Goal: Find specific page/section: Find specific page/section

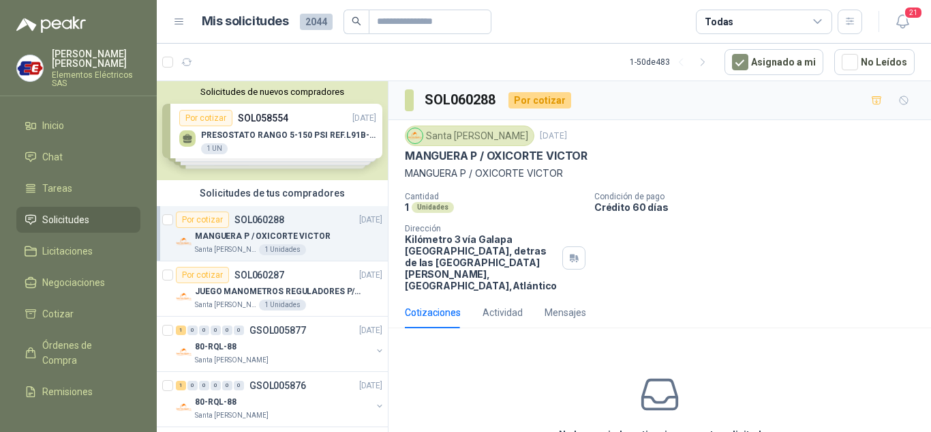
scroll to position [65, 0]
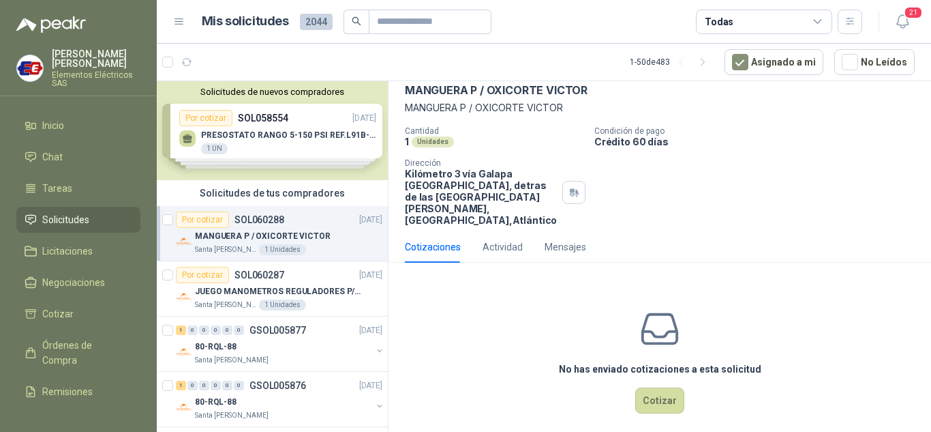
click at [58, 216] on span "Solicitudes" at bounding box center [65, 219] width 47 height 15
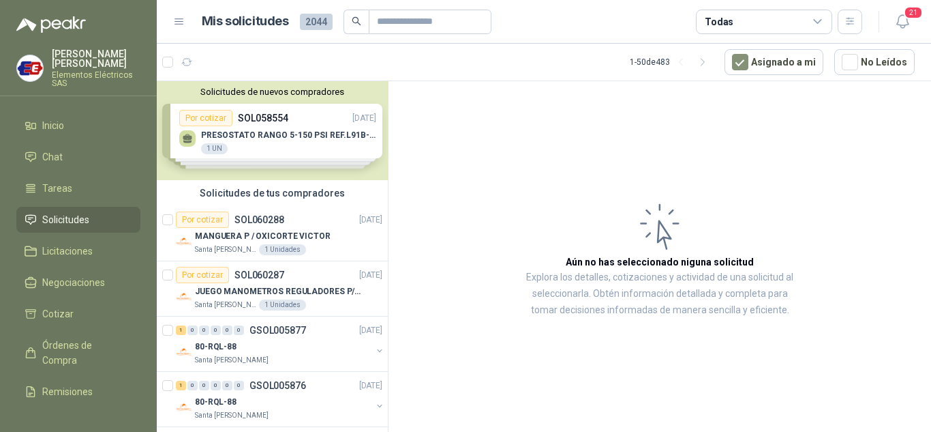
click at [59, 220] on span "Solicitudes" at bounding box center [65, 219] width 47 height 15
click at [59, 344] on span "Órdenes de Compra" at bounding box center [84, 352] width 85 height 30
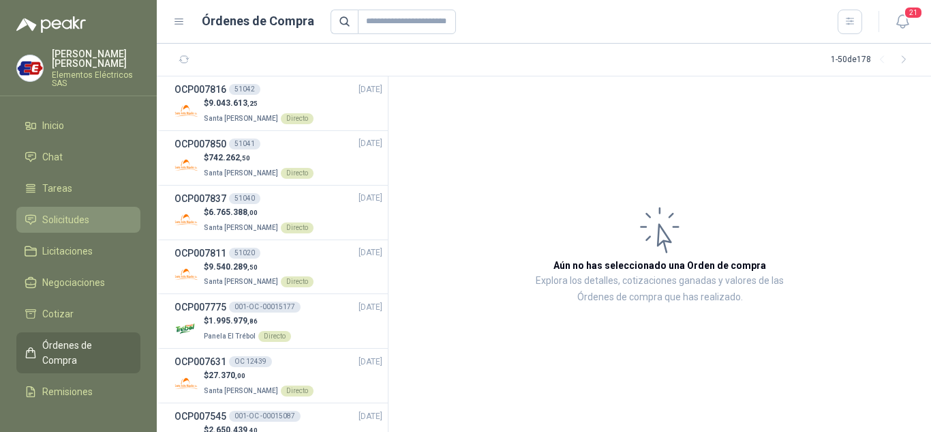
click at [63, 221] on span "Solicitudes" at bounding box center [65, 219] width 47 height 15
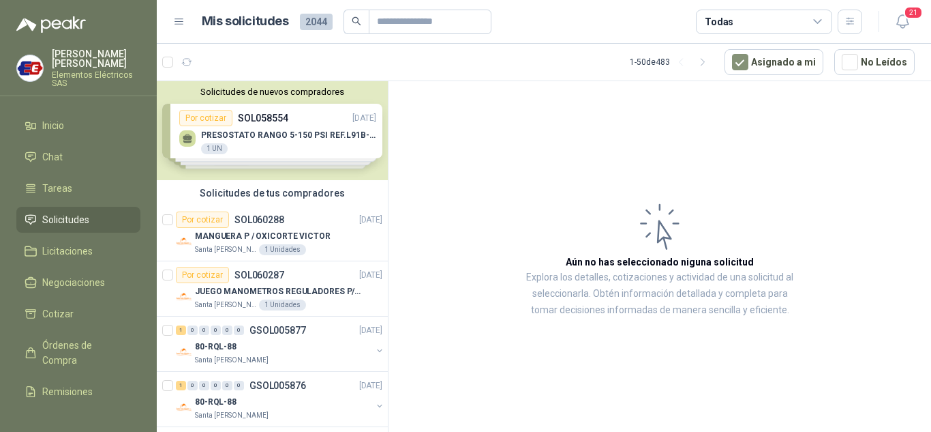
click at [52, 216] on span "Solicitudes" at bounding box center [65, 219] width 47 height 15
click at [55, 220] on span "Solicitudes" at bounding box center [65, 219] width 47 height 15
click at [282, 291] on p "JUEGO MANOMETROS REGULADORES P/OXIGENO" at bounding box center [280, 291] width 170 height 13
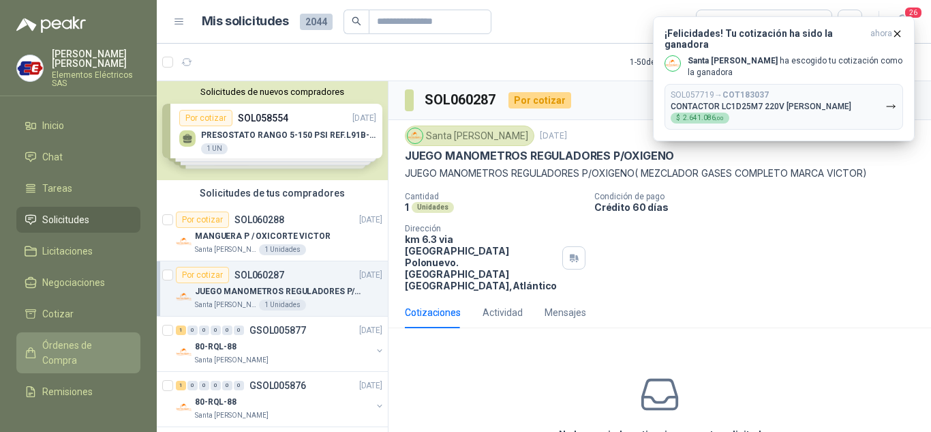
click at [53, 352] on span "Órdenes de Compra" at bounding box center [84, 352] width 85 height 30
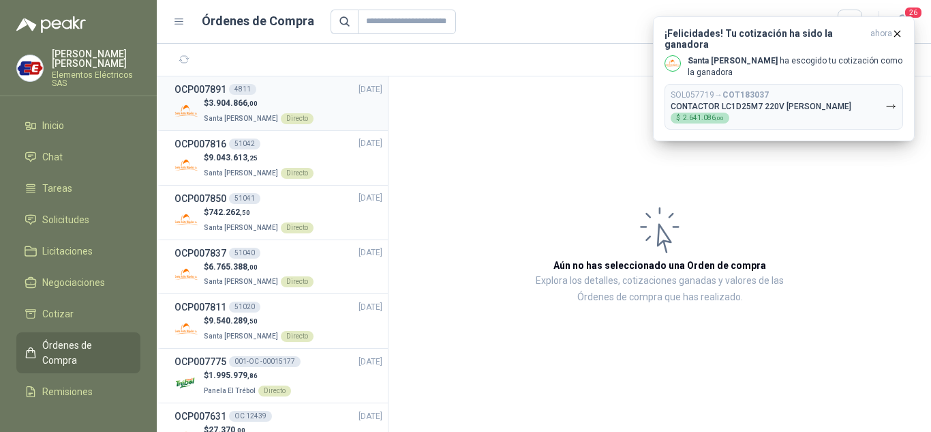
click at [227, 95] on div "OCP007891 4811" at bounding box center [216, 89] width 82 height 15
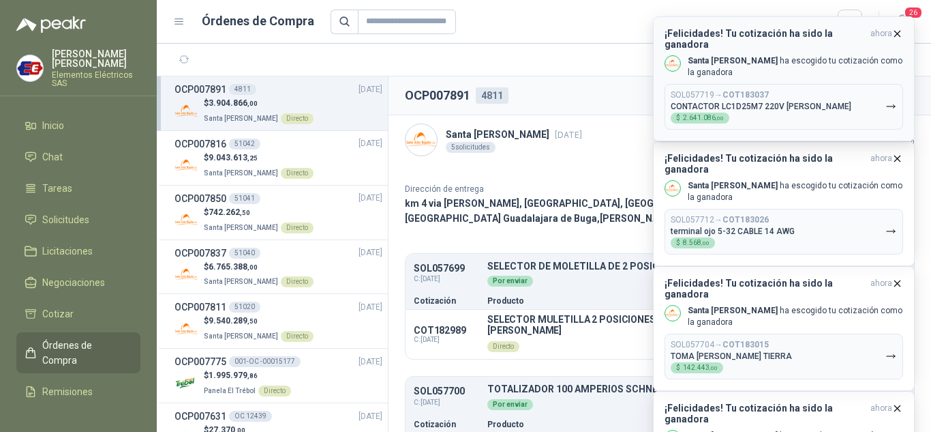
click at [896, 30] on icon "button" at bounding box center [898, 34] width 12 height 12
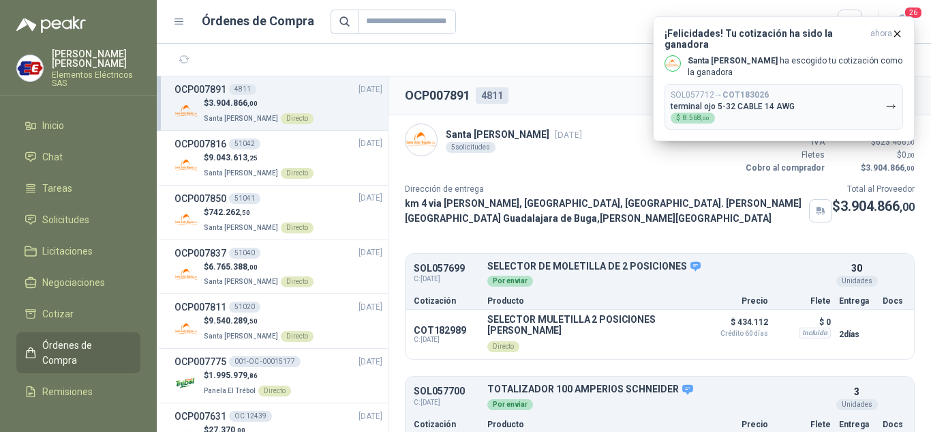
click at [561, 12] on div at bounding box center [597, 22] width 532 height 25
click at [699, 155] on div "Santa [PERSON_NAME] [DATE] 5 solicitudes Valor Bruto $ 3.281.400 ,00 IVA $ 623.…" at bounding box center [660, 148] width 510 height 51
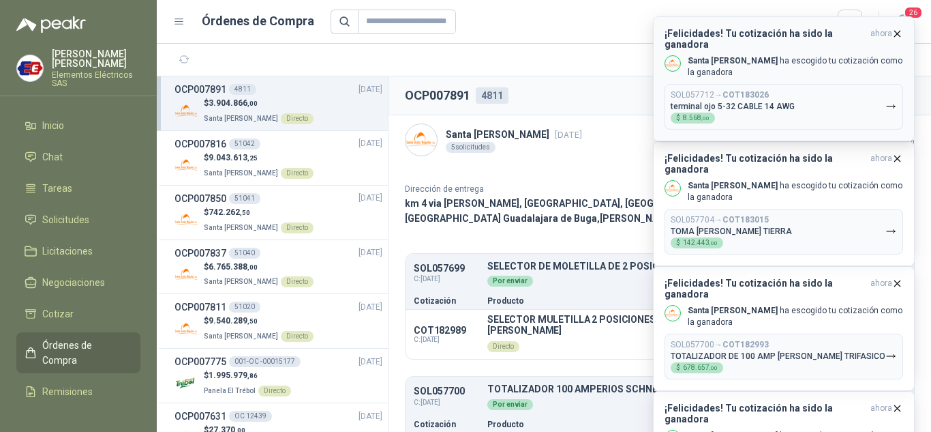
click at [899, 29] on icon "button" at bounding box center [898, 34] width 12 height 12
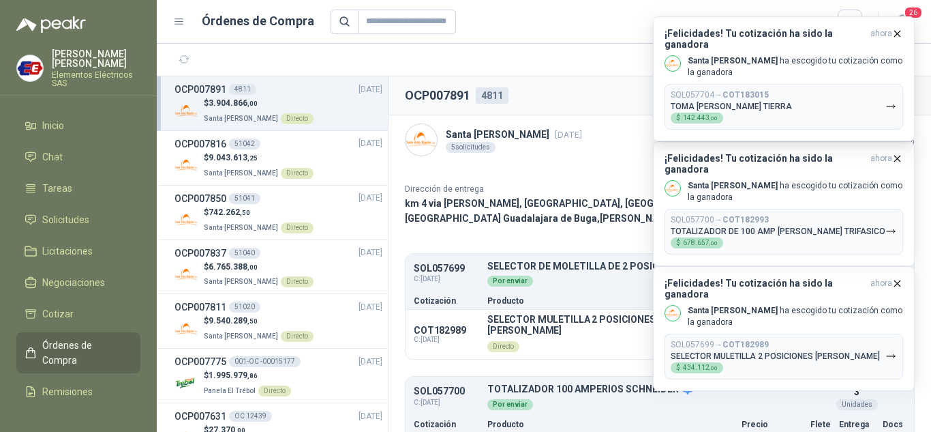
click at [897, 29] on icon "button" at bounding box center [898, 34] width 12 height 12
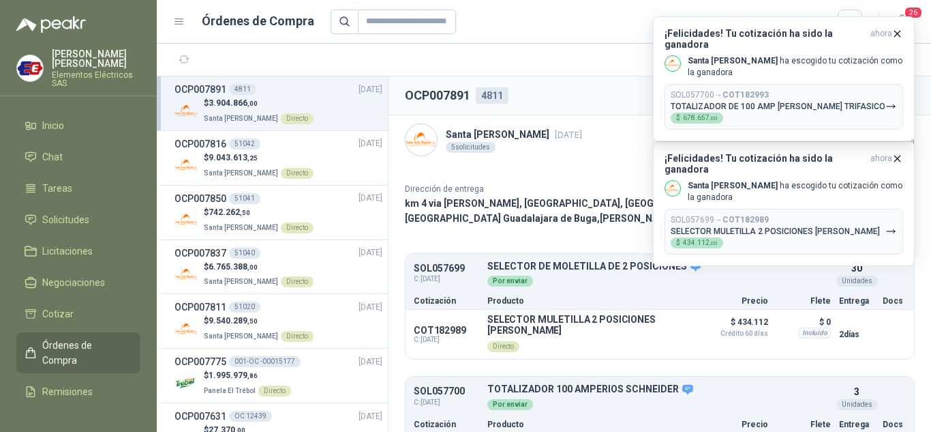
click at [897, 29] on icon "button" at bounding box center [898, 34] width 12 height 12
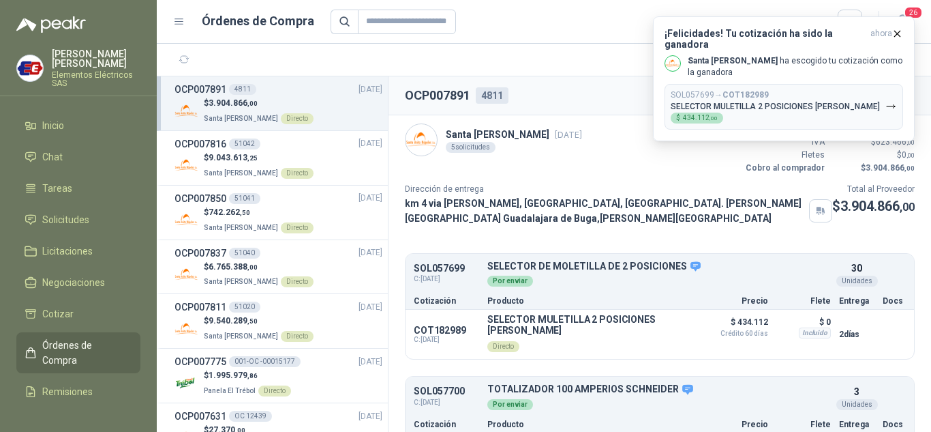
click at [897, 29] on icon "button" at bounding box center [898, 34] width 12 height 12
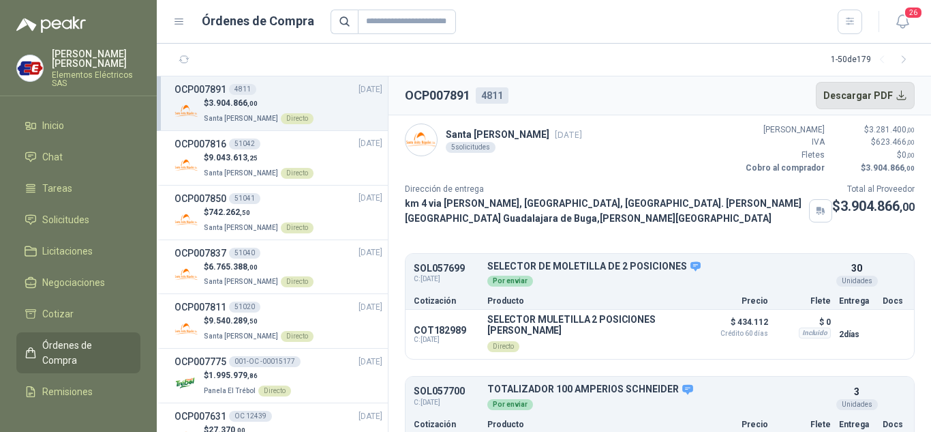
click at [861, 97] on button "Descargar PDF" at bounding box center [866, 95] width 100 height 27
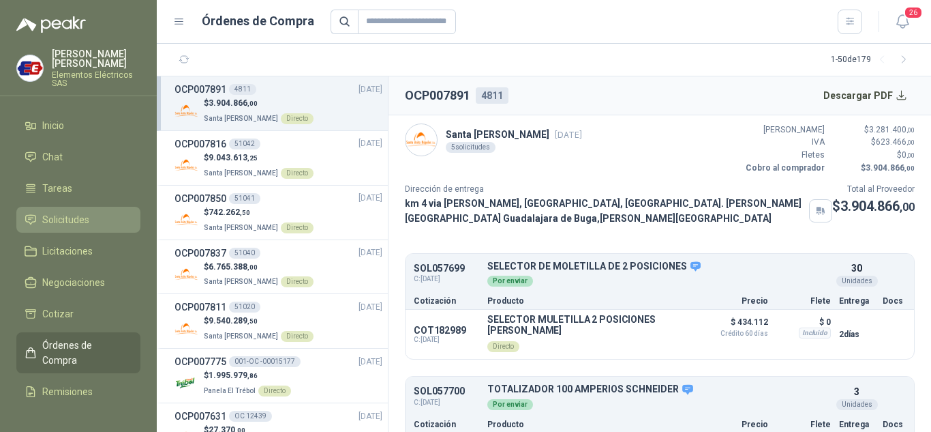
click at [69, 215] on span "Solicitudes" at bounding box center [65, 219] width 47 height 15
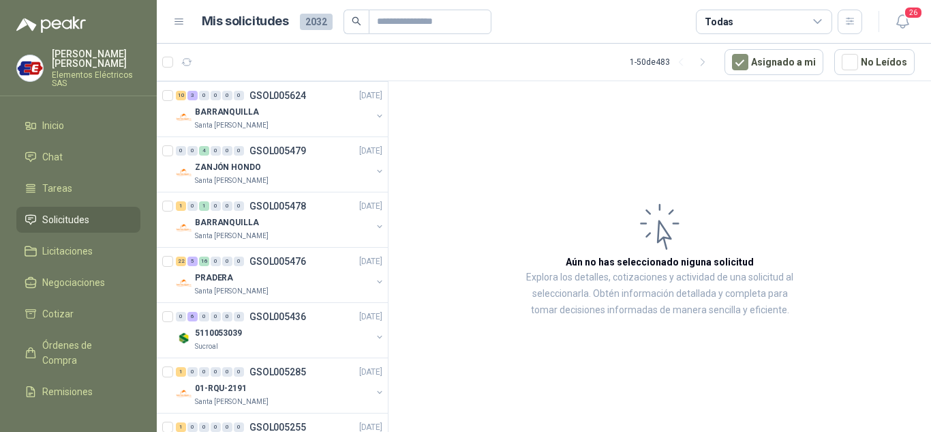
scroll to position [818, 0]
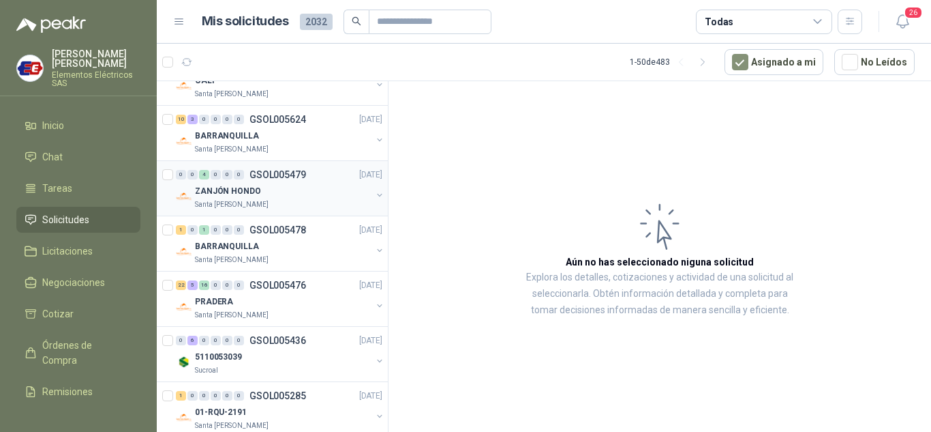
click at [227, 187] on p "ZANJÓN HONDO" at bounding box center [228, 191] width 66 height 13
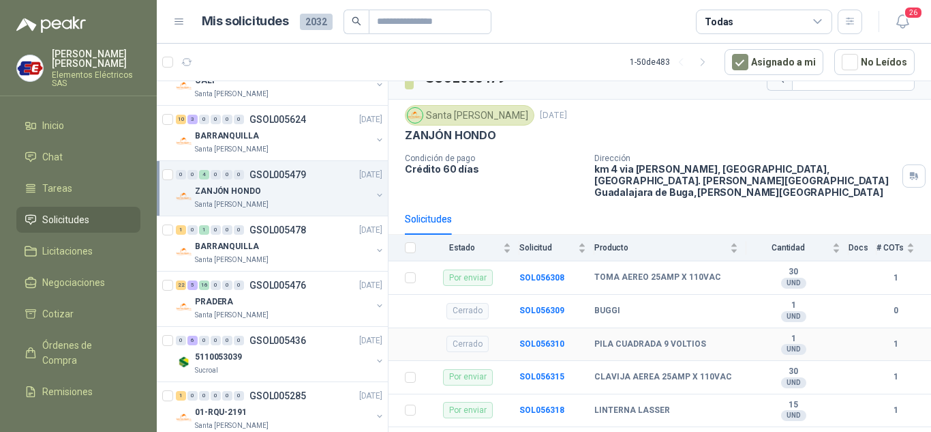
scroll to position [35, 0]
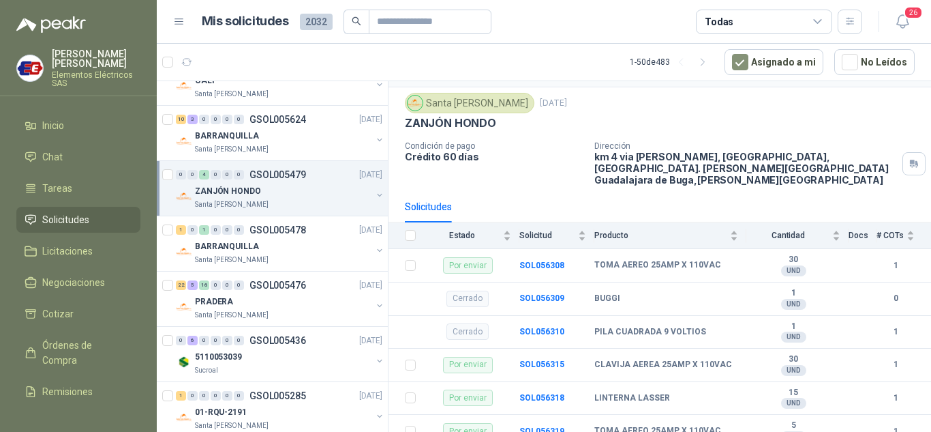
click at [222, 181] on div "0 0 4 0 0 0 GSOL005479 [DATE]" at bounding box center [280, 174] width 209 height 16
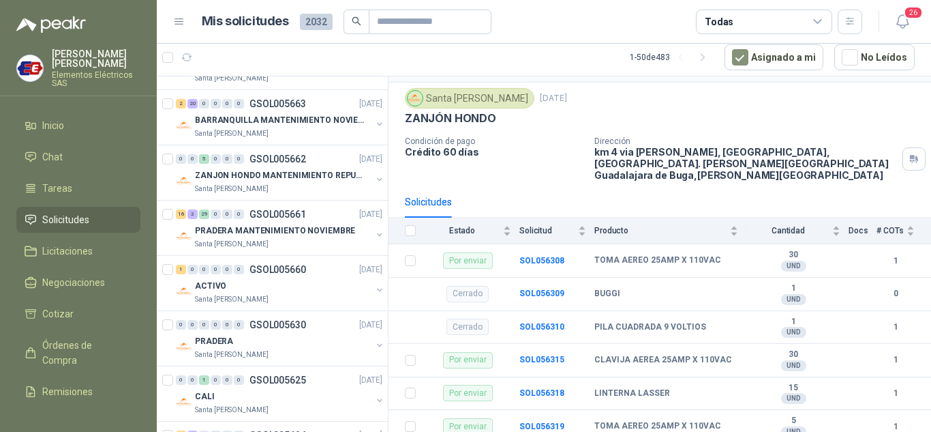
scroll to position [477, 0]
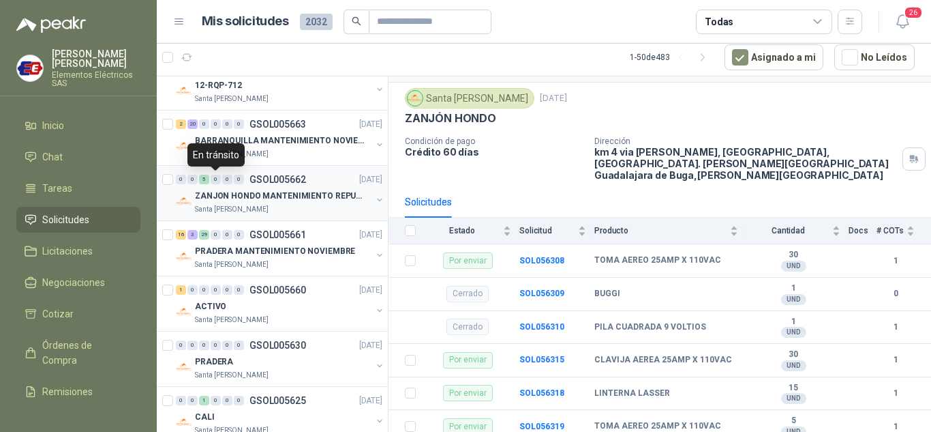
click at [220, 183] on div "0" at bounding box center [216, 180] width 10 height 10
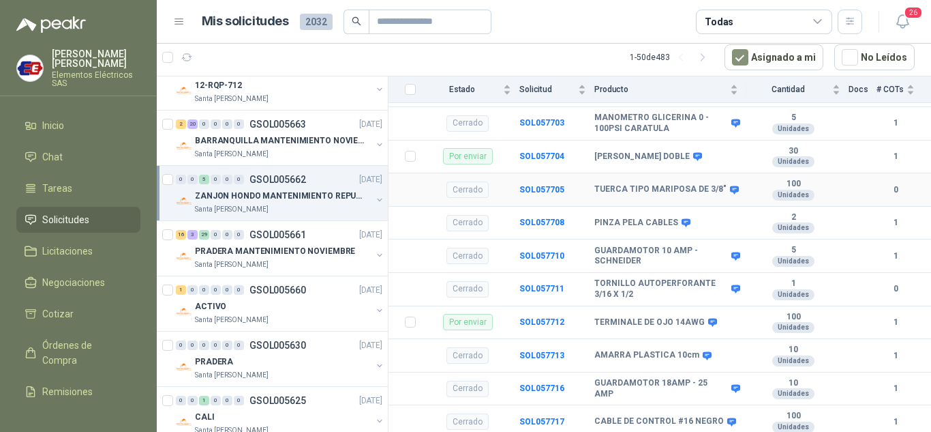
scroll to position [341, 0]
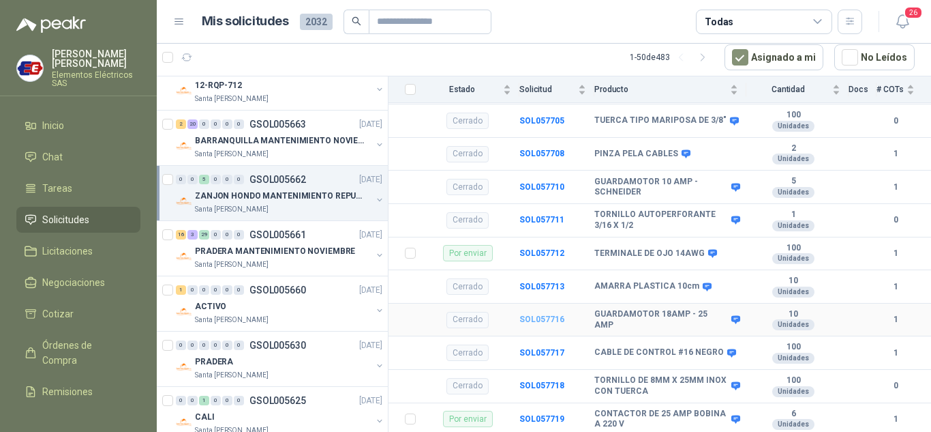
click at [534, 314] on b "SOL057716" at bounding box center [542, 319] width 45 height 10
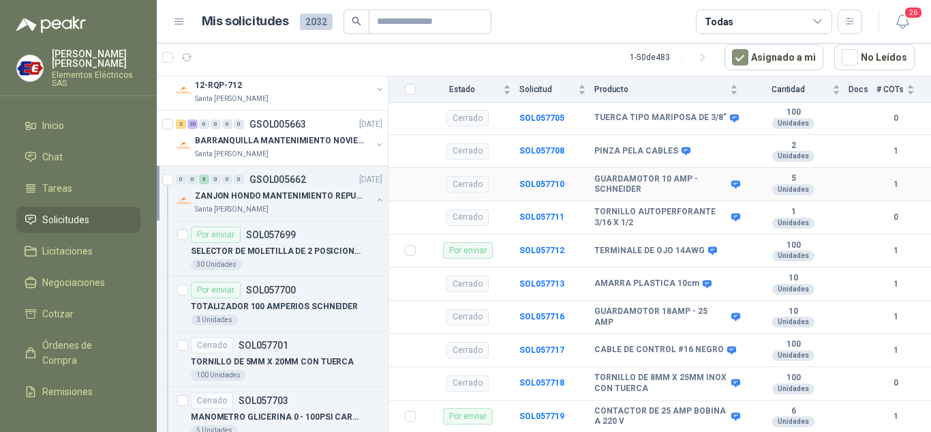
scroll to position [367, 0]
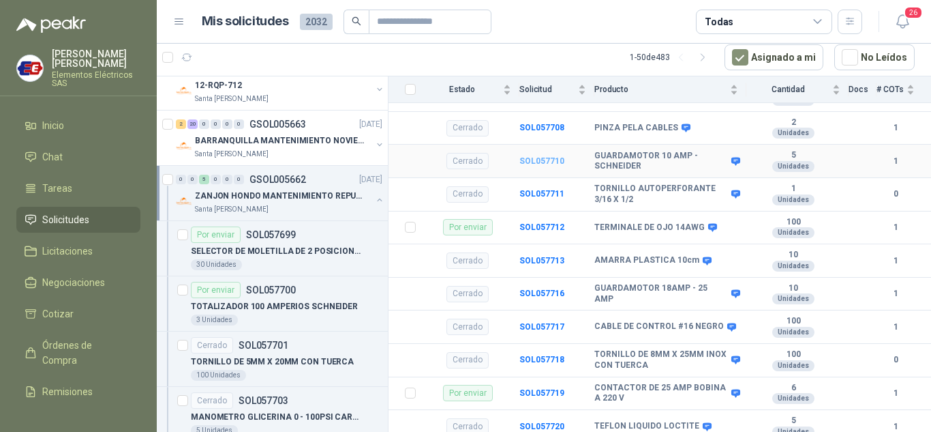
click at [541, 156] on b "SOL057710" at bounding box center [542, 161] width 45 height 10
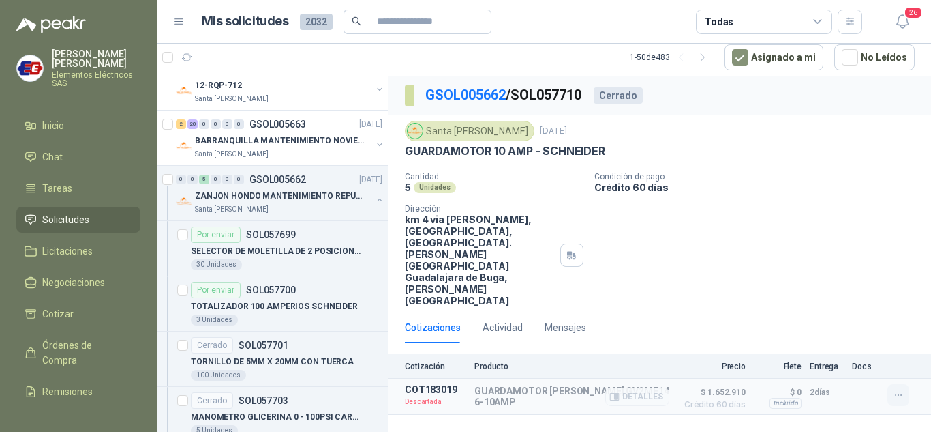
click at [899, 389] on icon "button" at bounding box center [899, 395] width 12 height 12
click at [721, 384] on span "$ 1.652.910" at bounding box center [712, 392] width 68 height 16
click at [899, 389] on icon "button" at bounding box center [899, 395] width 12 height 12
click at [213, 303] on p "TOTALIZADOR 100 AMPERIOS SCHNEIDER" at bounding box center [274, 306] width 167 height 13
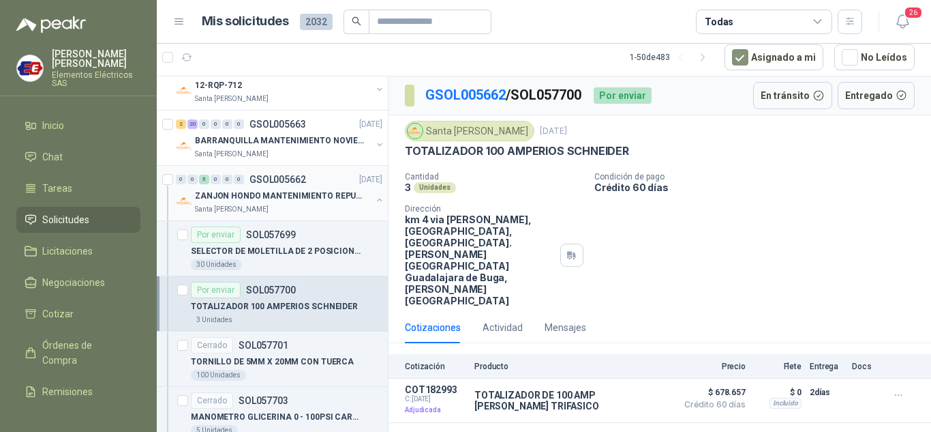
click at [206, 185] on div "0 0 5 0 0 0 GSOL005662 [DATE]" at bounding box center [280, 179] width 209 height 16
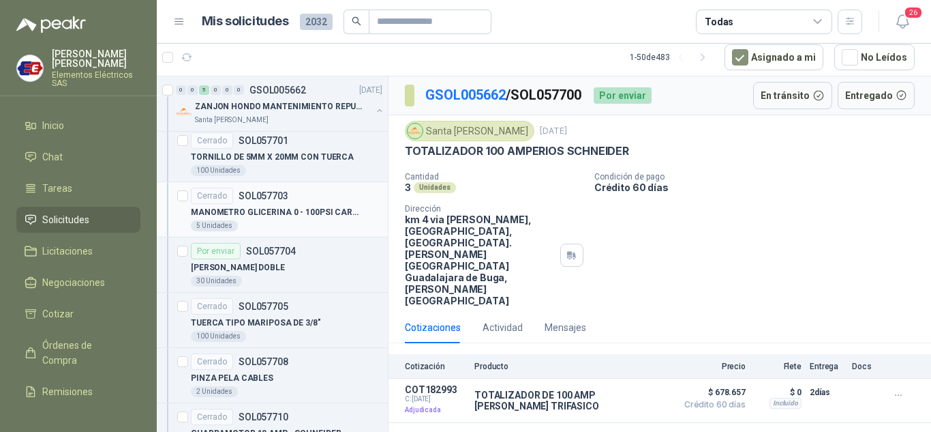
scroll to position [545, 0]
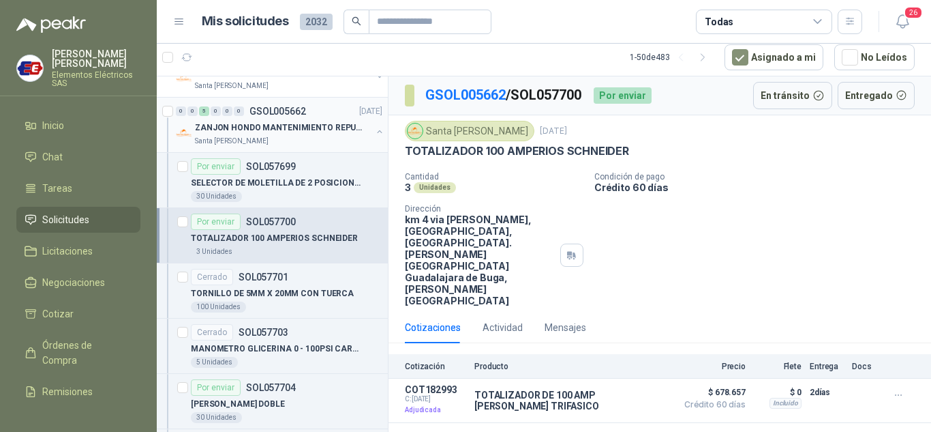
click at [225, 130] on p "ZANJON HONDO MANTENIMIENTO REPUESTOS" at bounding box center [280, 127] width 170 height 13
click at [193, 114] on div "0" at bounding box center [192, 111] width 10 height 10
click at [208, 135] on div "ZANJON HONDO MANTENIMIENTO REPUESTOS Santa [PERSON_NAME]" at bounding box center [283, 132] width 177 height 27
click at [59, 356] on span "Órdenes de Compra" at bounding box center [84, 352] width 85 height 30
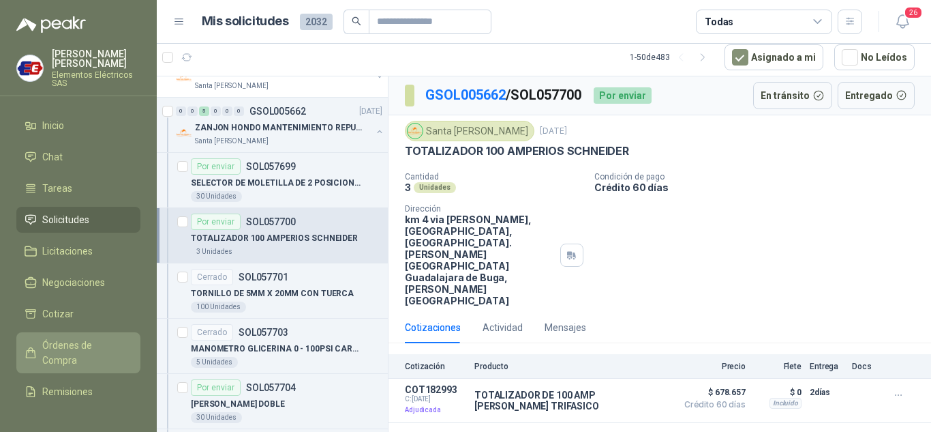
click at [75, 344] on span "Órdenes de Compra" at bounding box center [84, 352] width 85 height 30
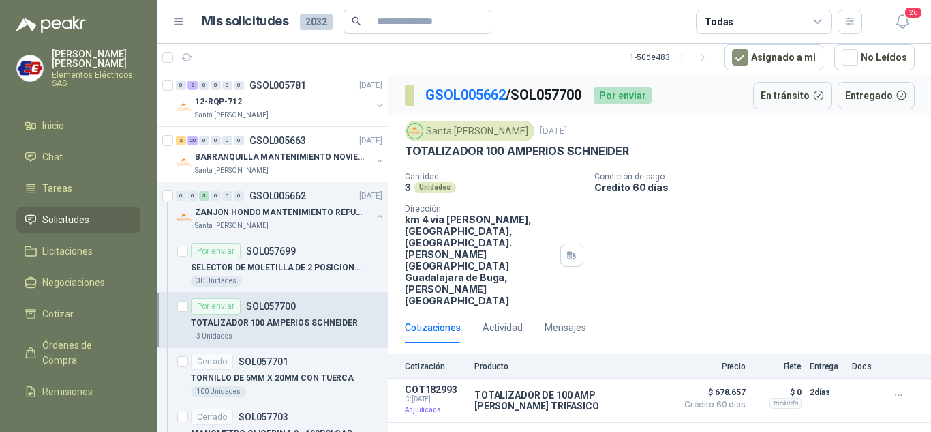
scroll to position [477, 0]
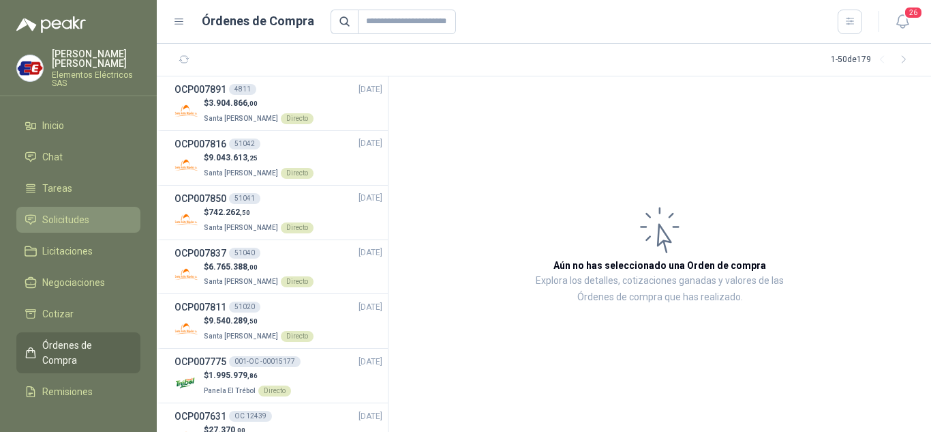
click at [61, 226] on span "Solicitudes" at bounding box center [65, 219] width 47 height 15
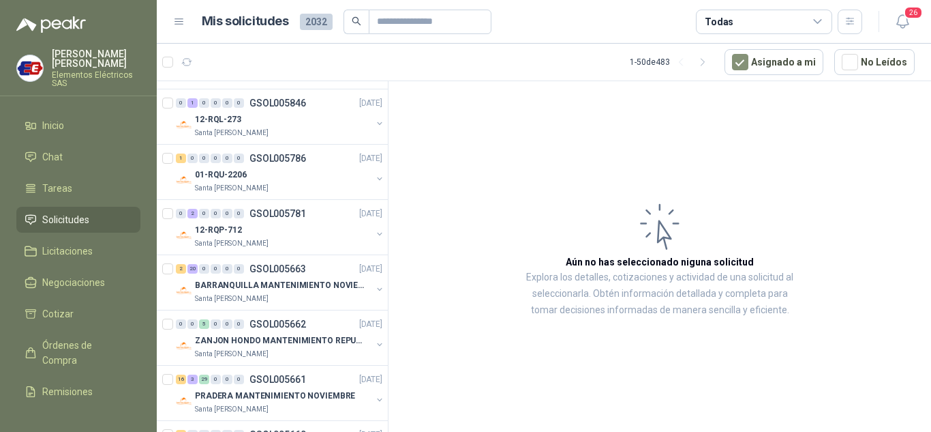
scroll to position [341, 0]
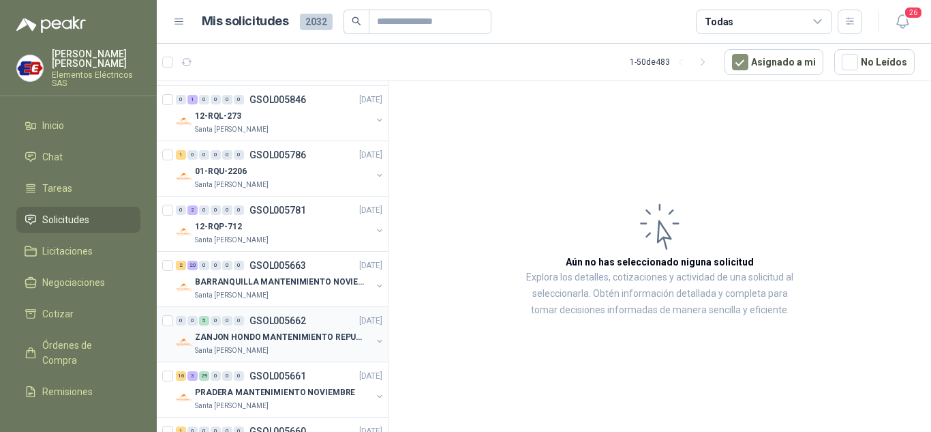
click at [206, 329] on div "ZANJON HONDO MANTENIMIENTO REPUESTOS" at bounding box center [283, 337] width 177 height 16
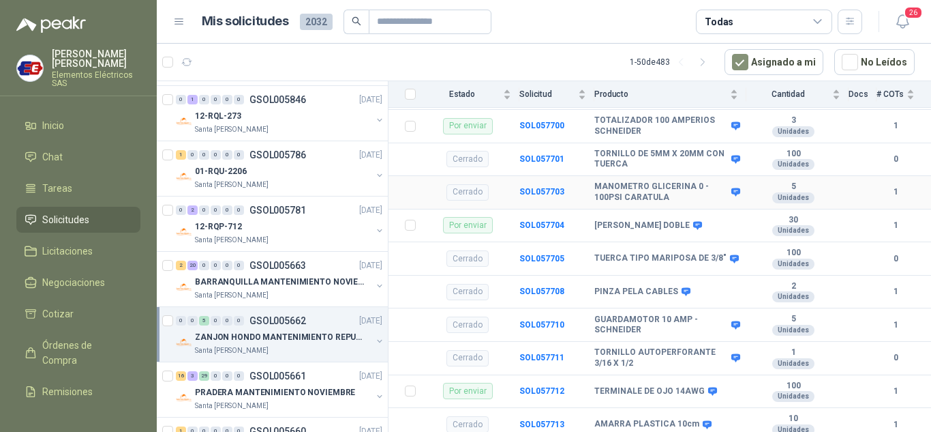
scroll to position [230, 0]
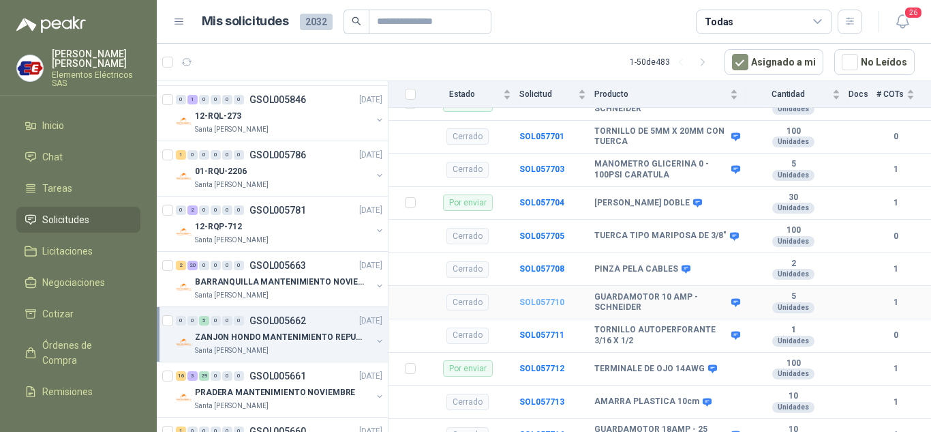
click at [544, 297] on b "SOL057710" at bounding box center [542, 302] width 45 height 10
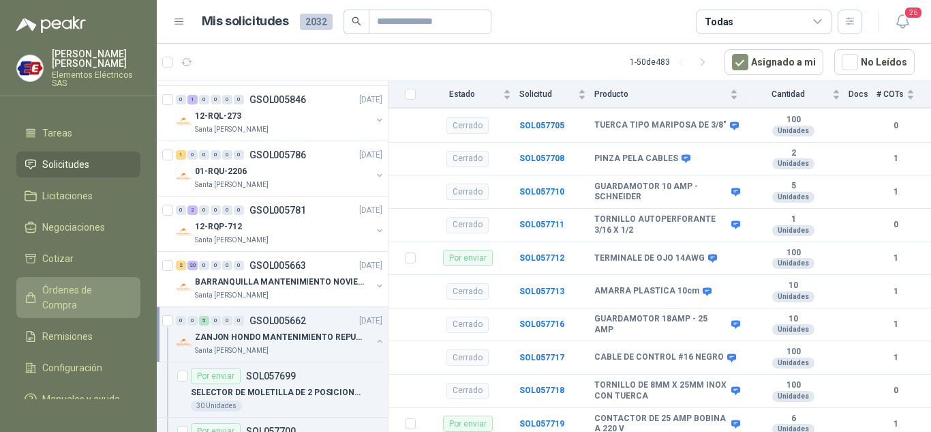
scroll to position [89, 0]
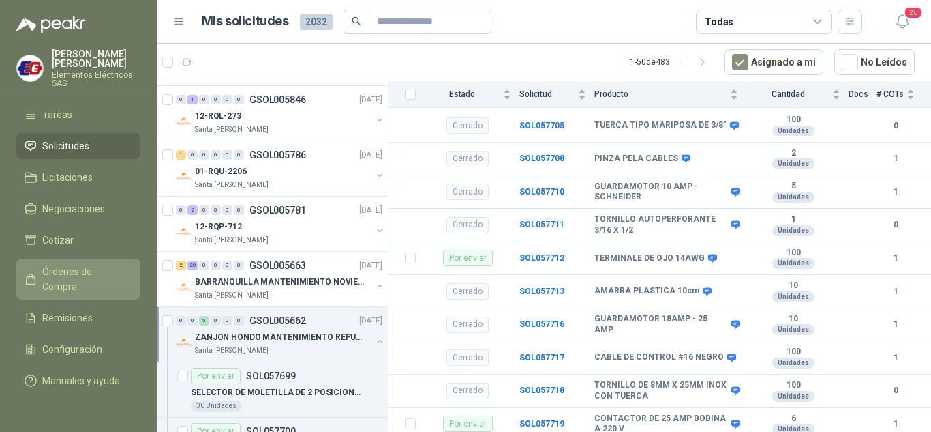
click at [58, 264] on span "Órdenes de Compra" at bounding box center [84, 279] width 85 height 30
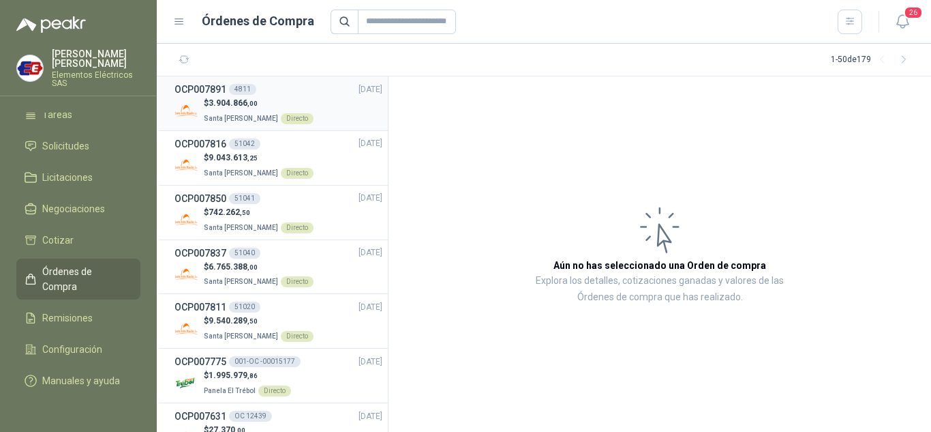
click at [220, 107] on span "3.904.866 ,00" at bounding box center [233, 103] width 49 height 10
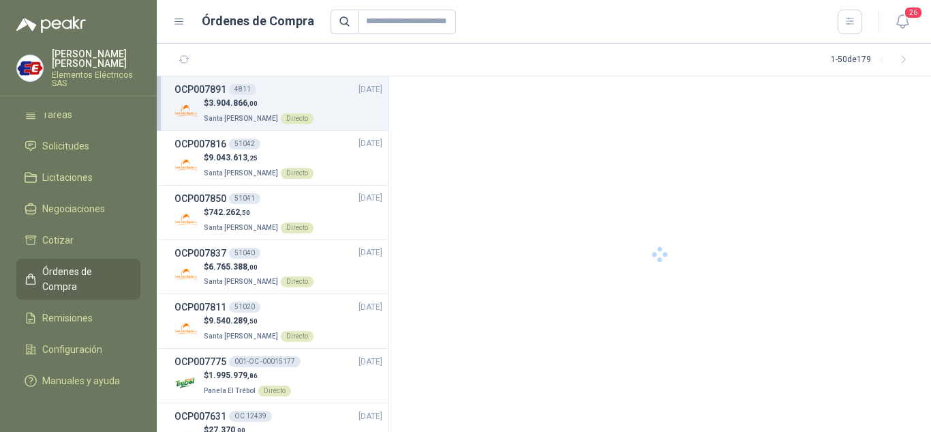
click at [220, 107] on span "3.904.866 ,00" at bounding box center [233, 103] width 49 height 10
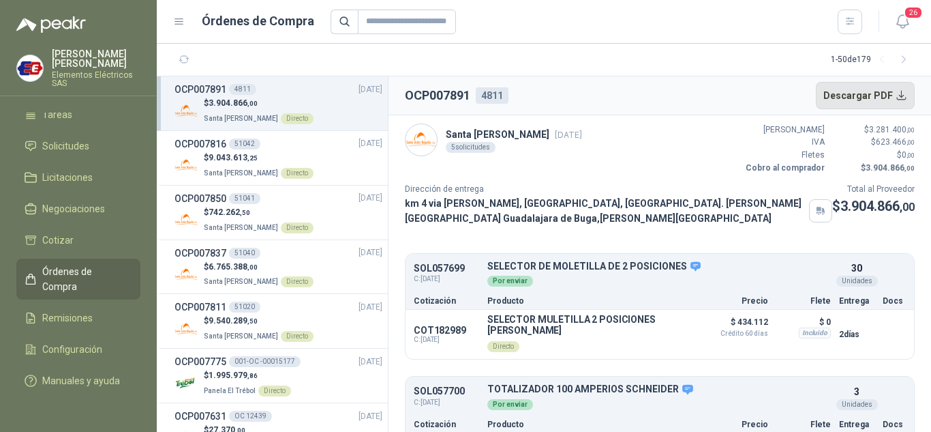
click at [858, 87] on button "Descargar PDF" at bounding box center [866, 95] width 100 height 27
click at [53, 264] on span "Órdenes de Compra" at bounding box center [84, 279] width 85 height 30
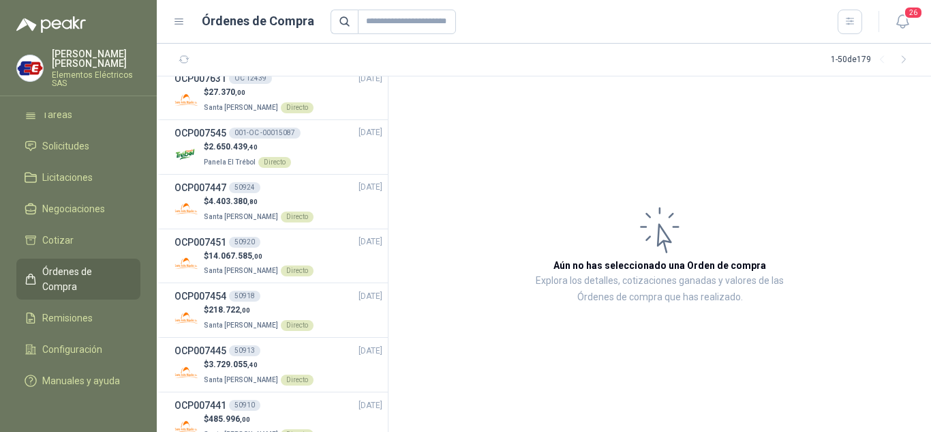
scroll to position [341, 0]
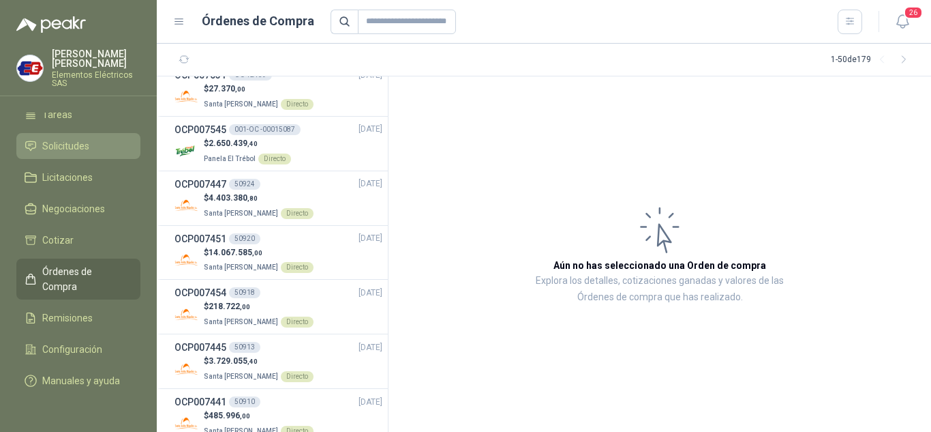
click at [74, 138] on span "Solicitudes" at bounding box center [65, 145] width 47 height 15
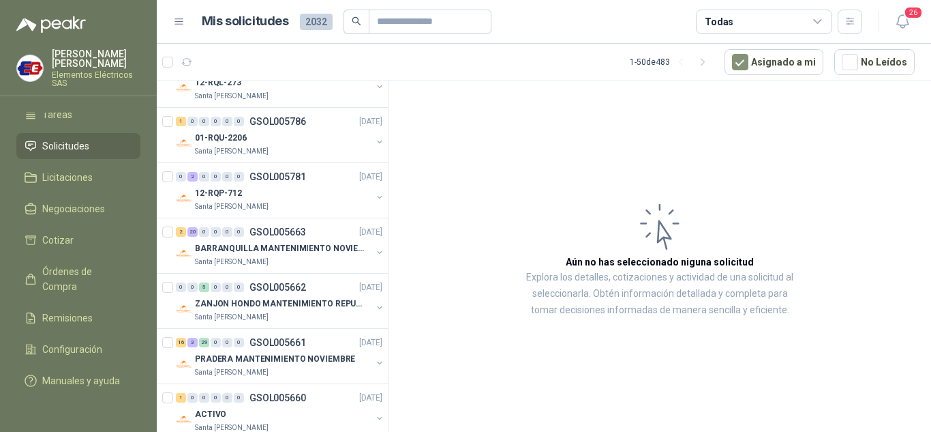
scroll to position [409, 0]
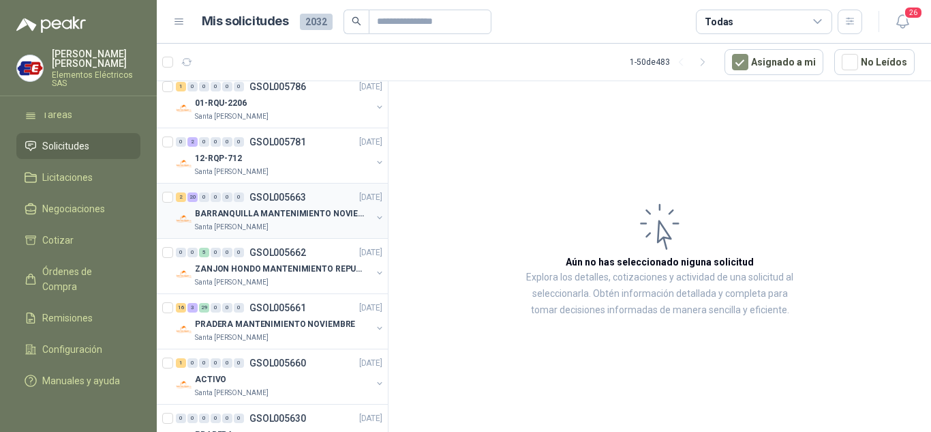
click at [212, 205] on div "2 20 0 0 0 0 GSOL005663 [DATE]" at bounding box center [280, 197] width 209 height 16
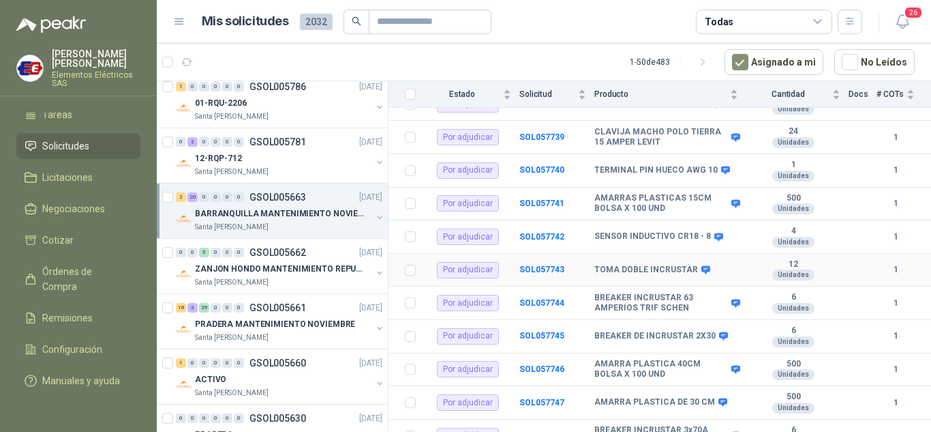
scroll to position [565, 0]
